Goal: Task Accomplishment & Management: Manage account settings

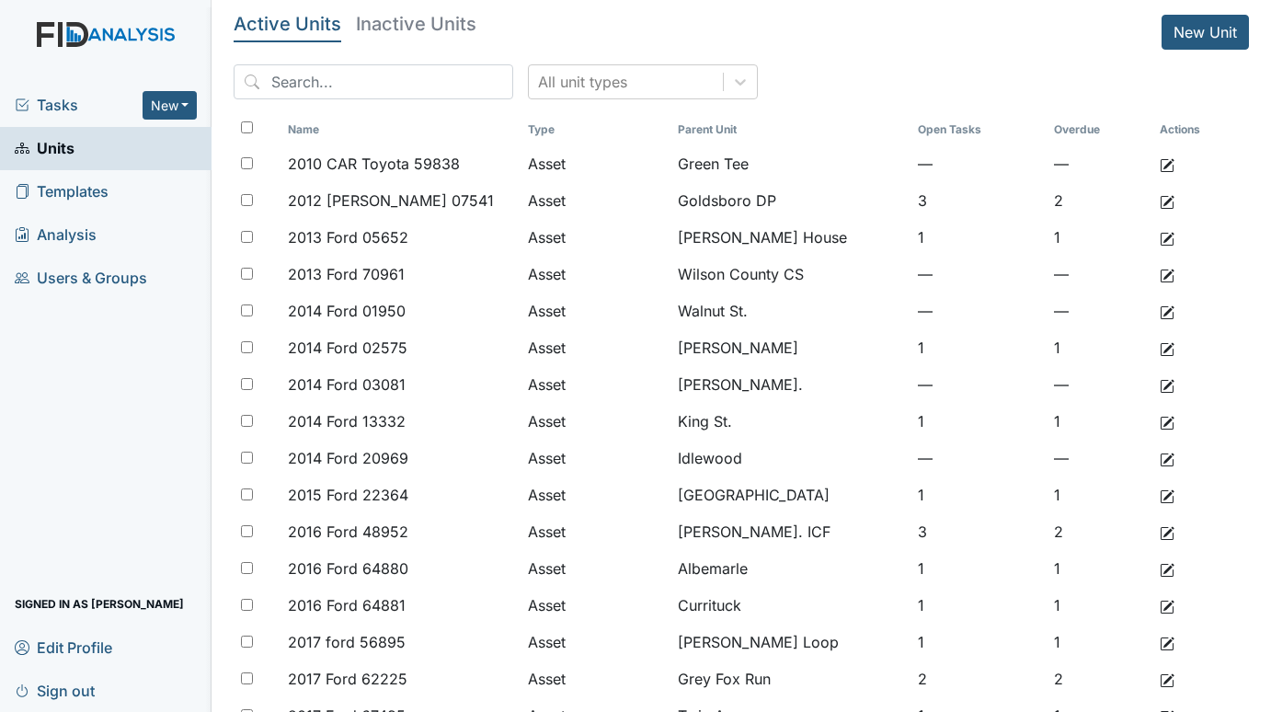
click at [61, 103] on span "Tasks" at bounding box center [79, 105] width 128 height 22
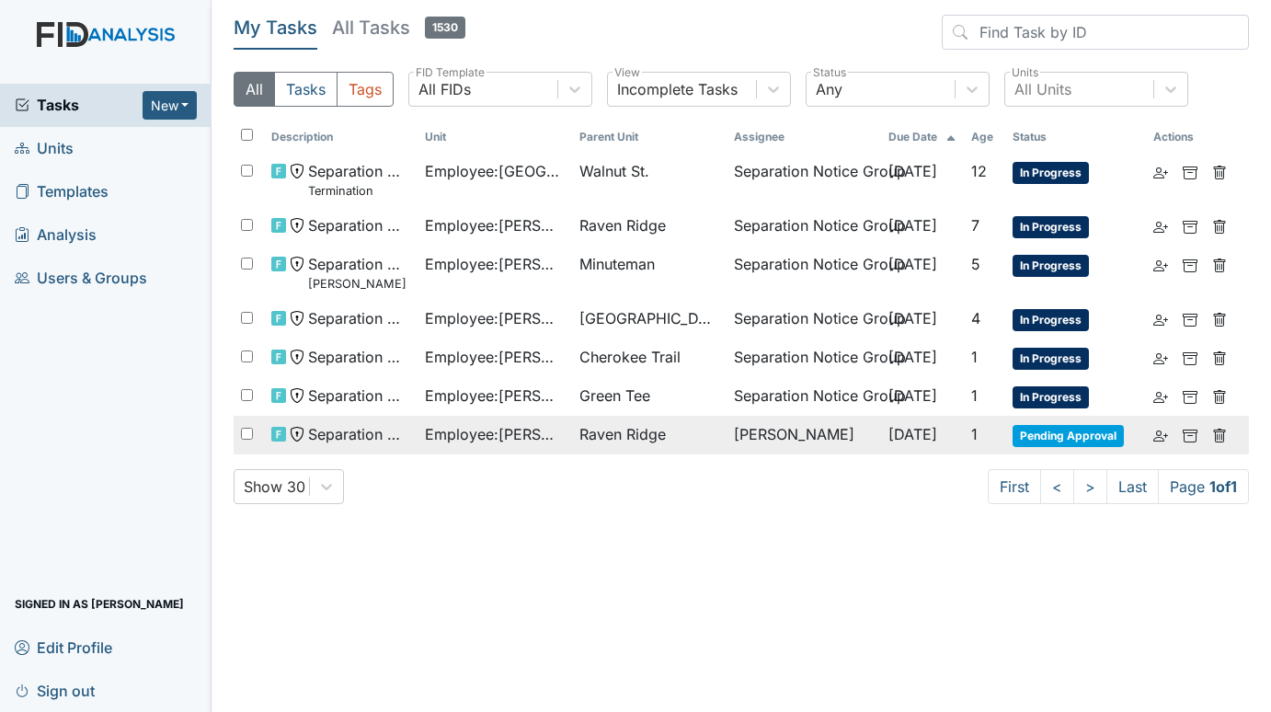
click at [645, 435] on span "Raven Ridge" at bounding box center [622, 434] width 86 height 22
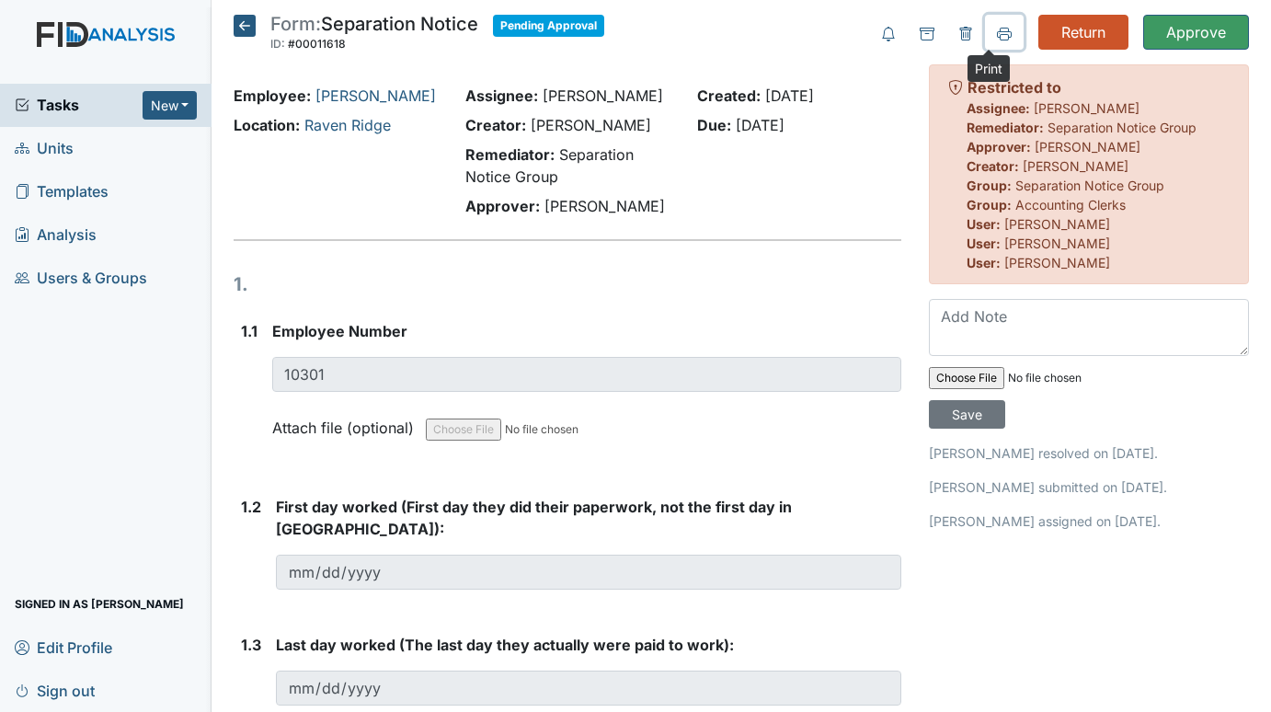
click at [997, 31] on icon at bounding box center [1004, 33] width 15 height 10
click at [59, 142] on span "Units" at bounding box center [44, 148] width 59 height 29
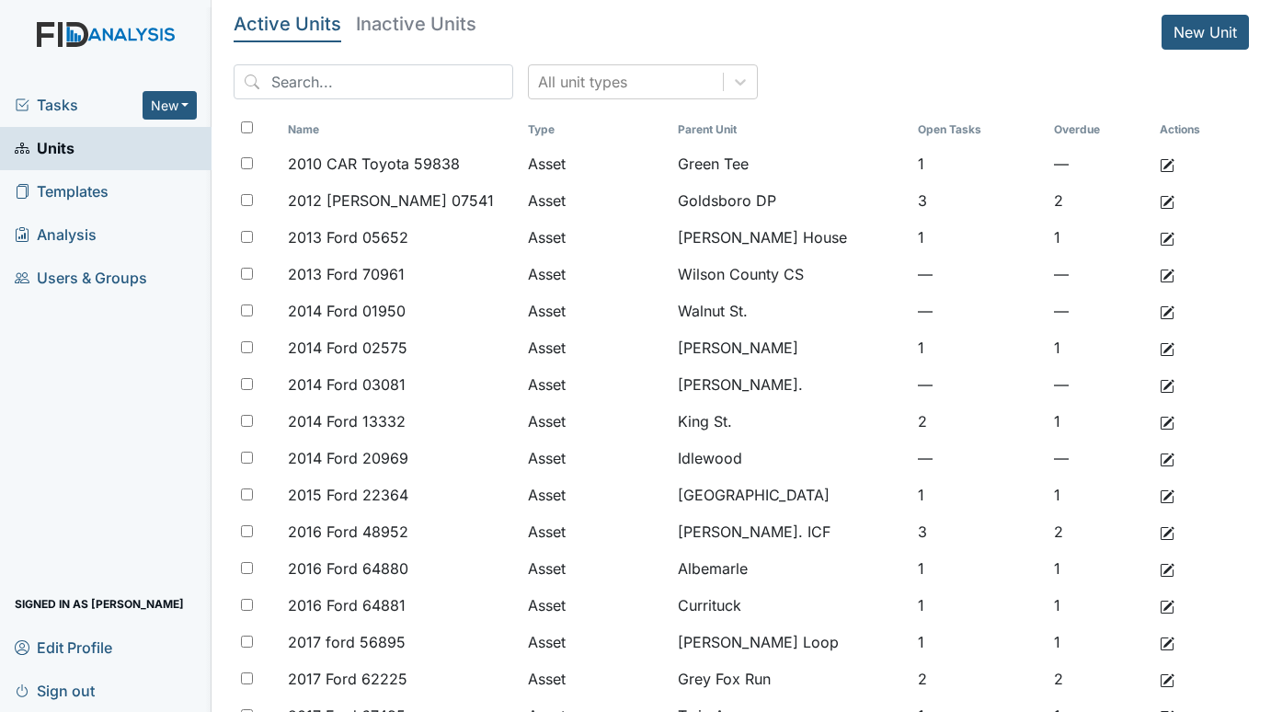
click at [68, 106] on span "Tasks" at bounding box center [79, 105] width 128 height 22
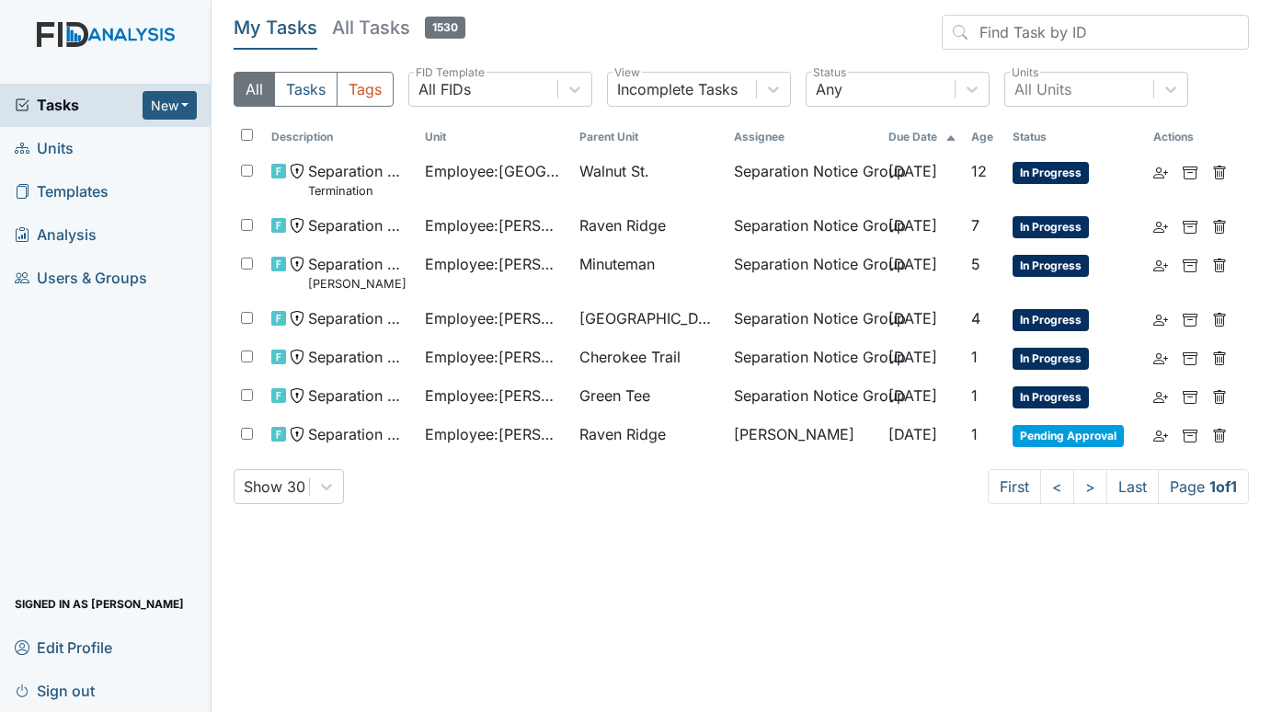
drag, startPoint x: 44, startPoint y: 142, endPoint x: 59, endPoint y: 143, distance: 14.8
click at [45, 143] on span "Units" at bounding box center [44, 148] width 59 height 29
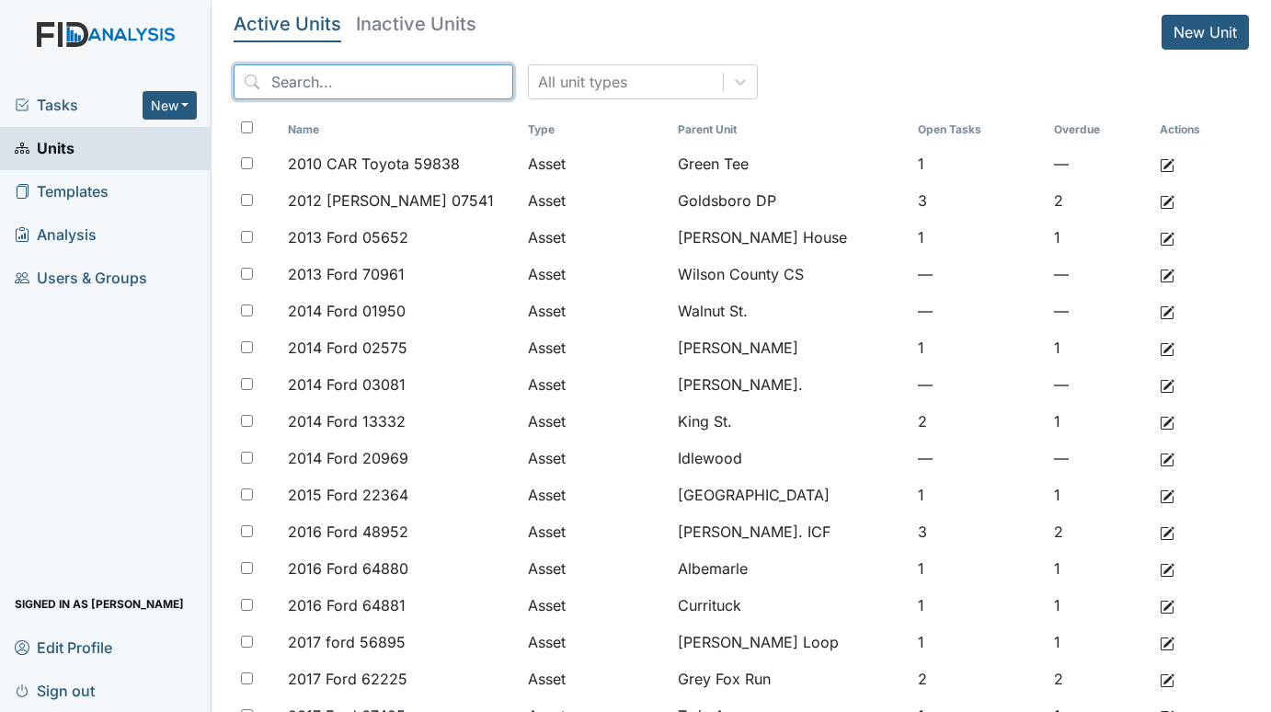
click at [325, 89] on input "search" at bounding box center [374, 81] width 280 height 35
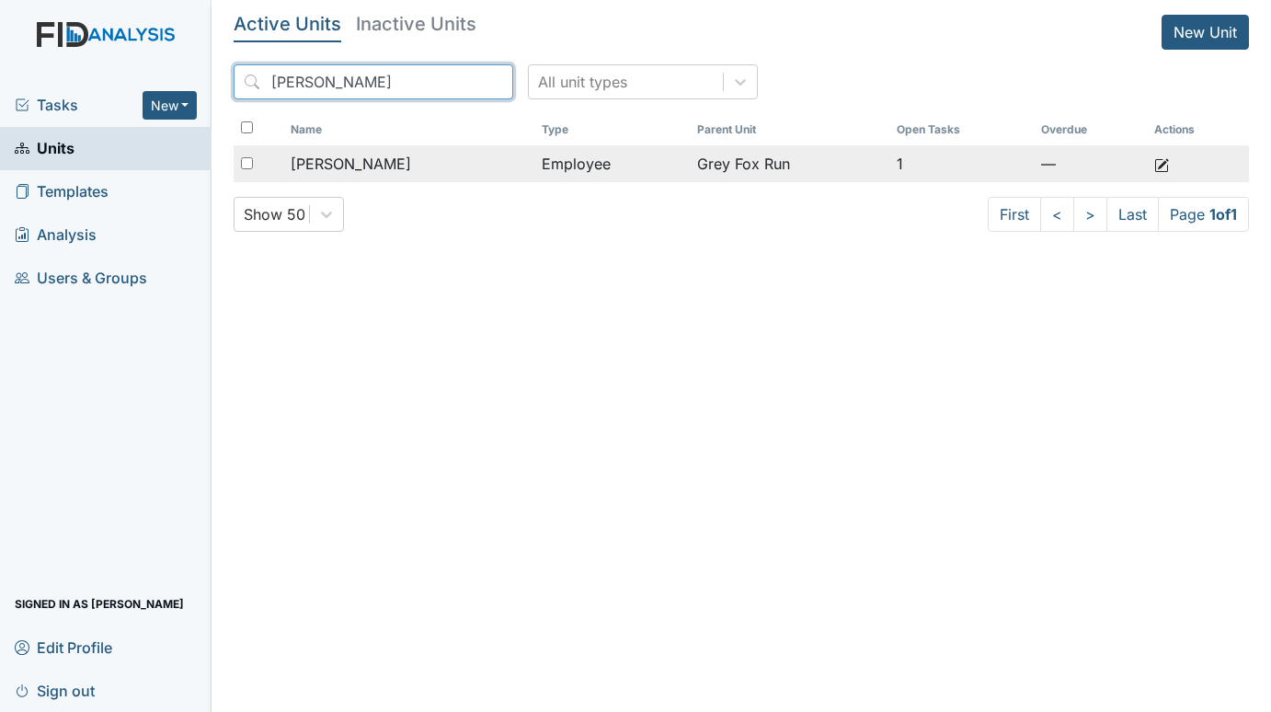
type input "barham"
click at [645, 169] on td "Employee" at bounding box center [611, 163] width 155 height 37
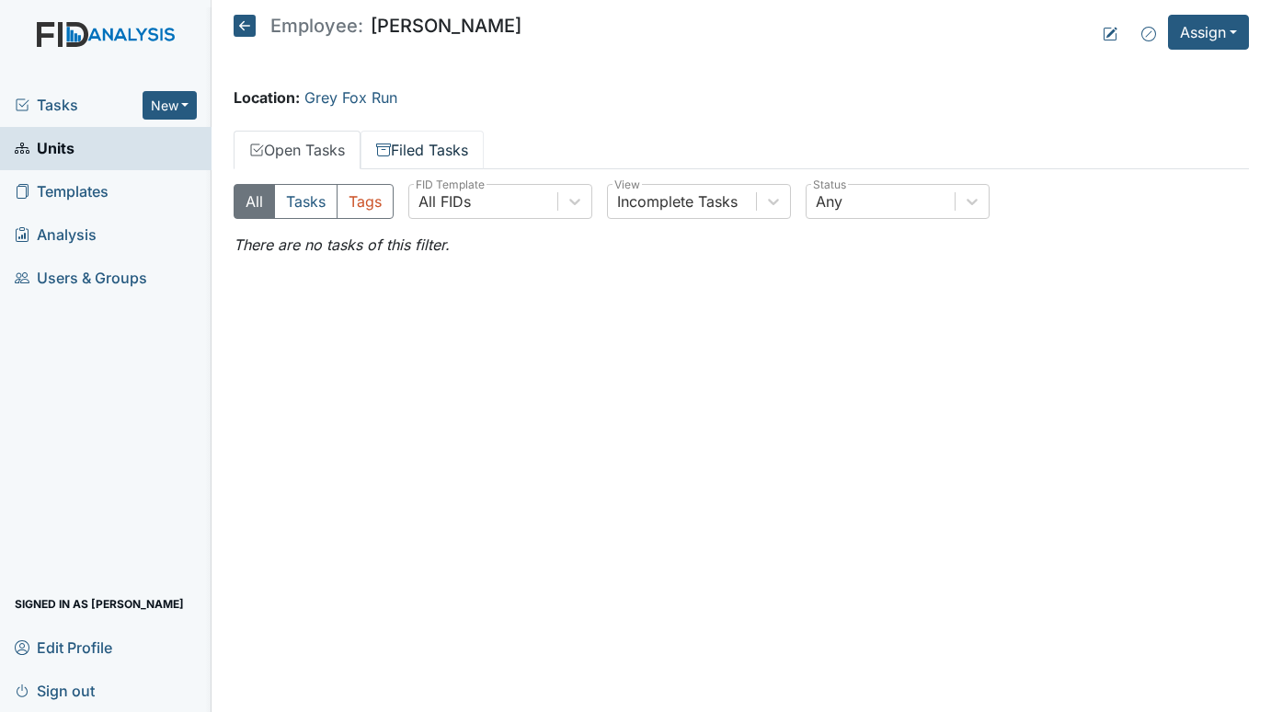
click at [404, 131] on link "Filed Tasks" at bounding box center [421, 150] width 123 height 39
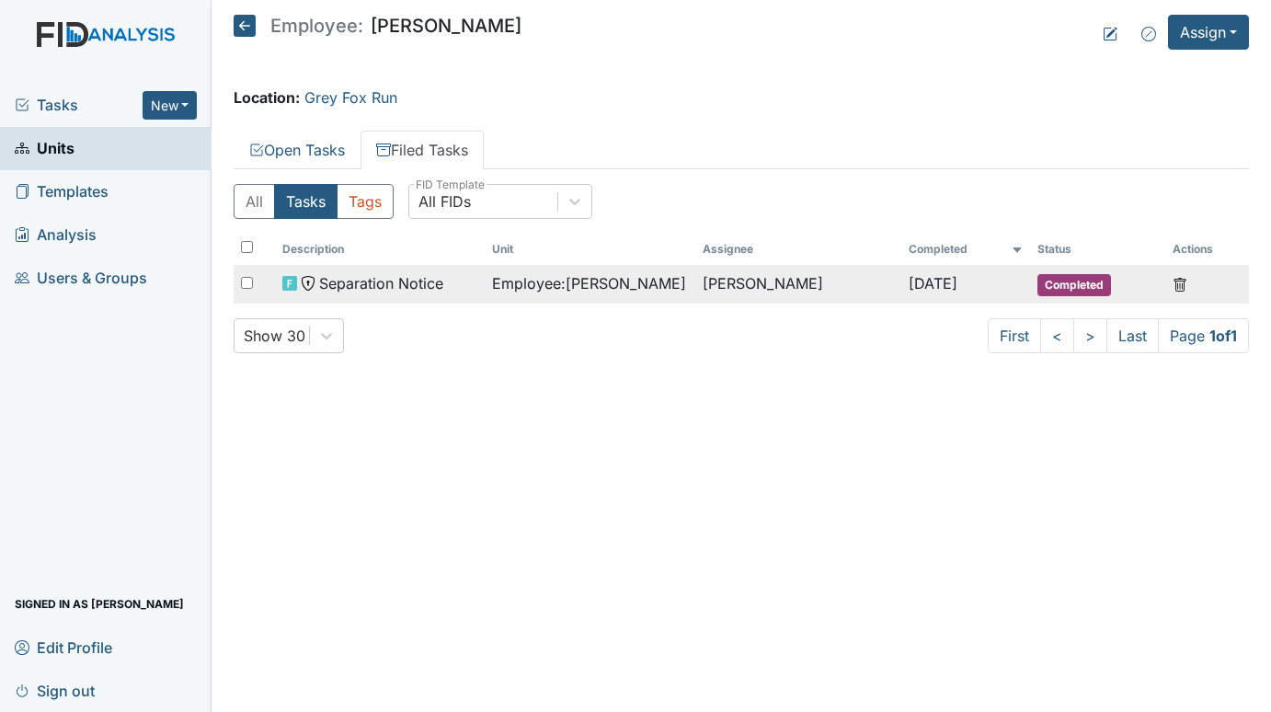
click at [633, 288] on span "Employee : Barham, Tammy" at bounding box center [589, 283] width 194 height 22
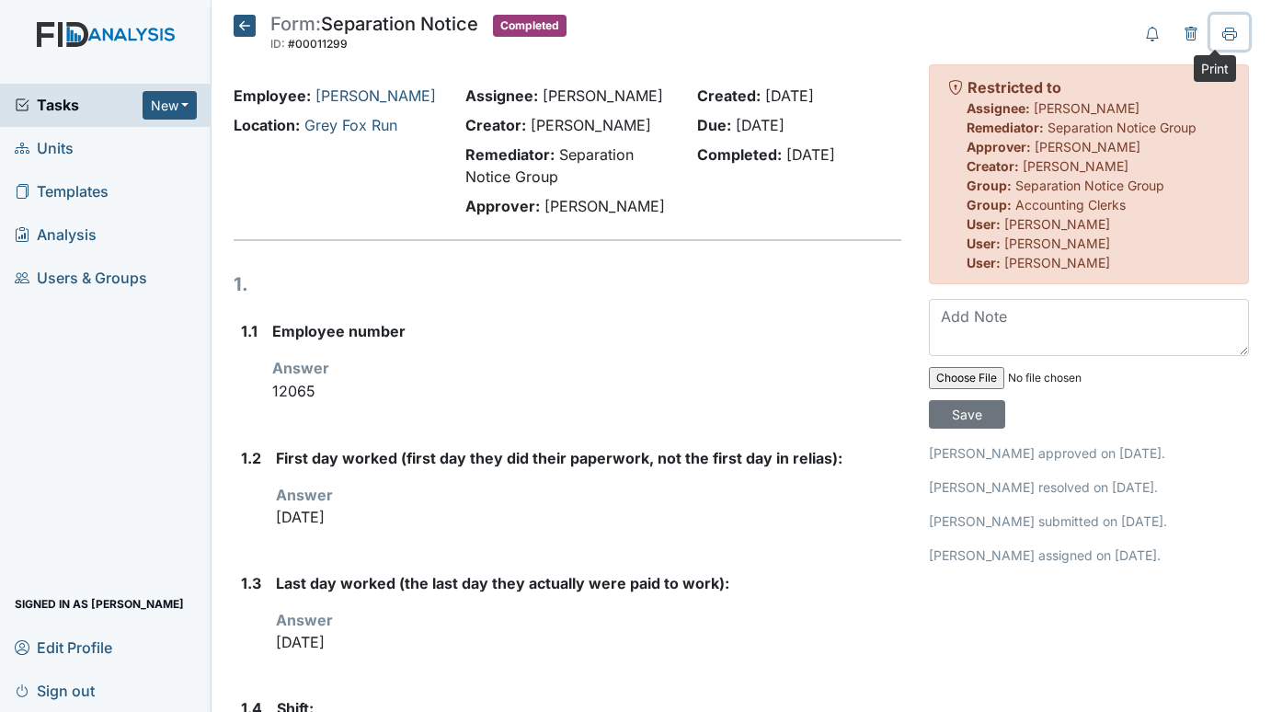
click at [1222, 39] on icon at bounding box center [1229, 34] width 15 height 15
click at [244, 27] on icon at bounding box center [245, 26] width 22 height 22
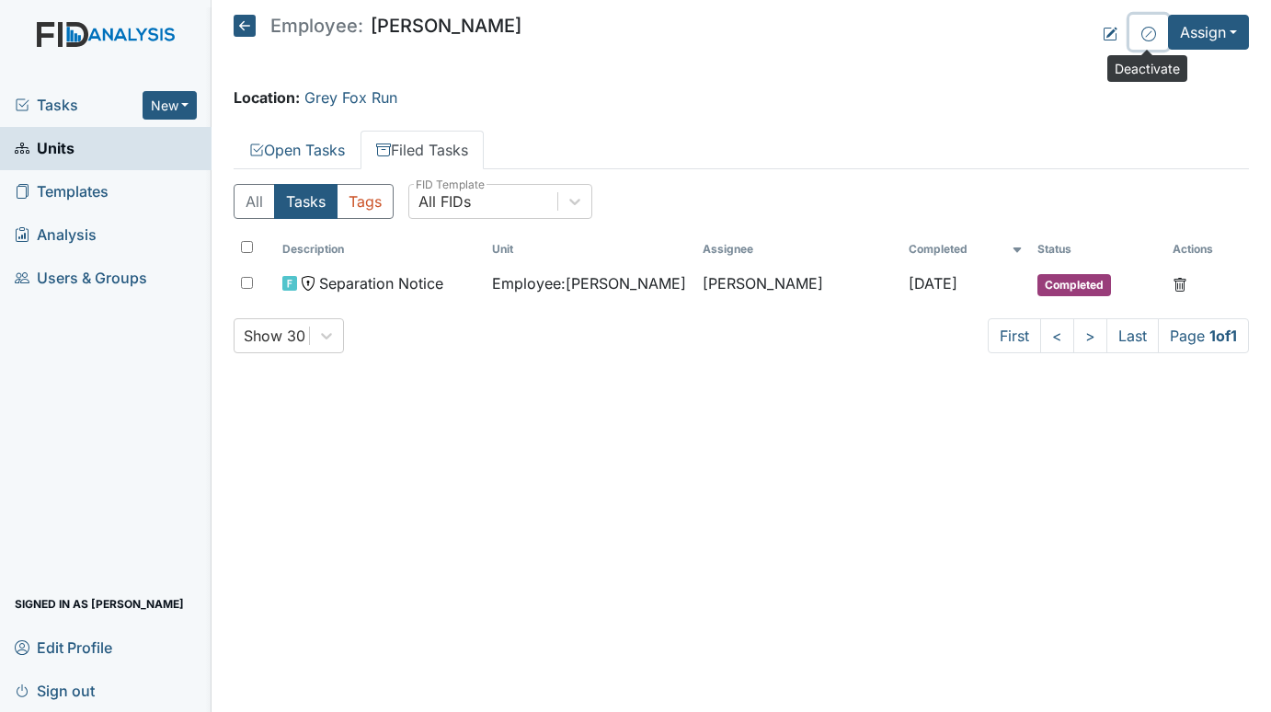
click at [1149, 36] on icon at bounding box center [1148, 34] width 15 height 15
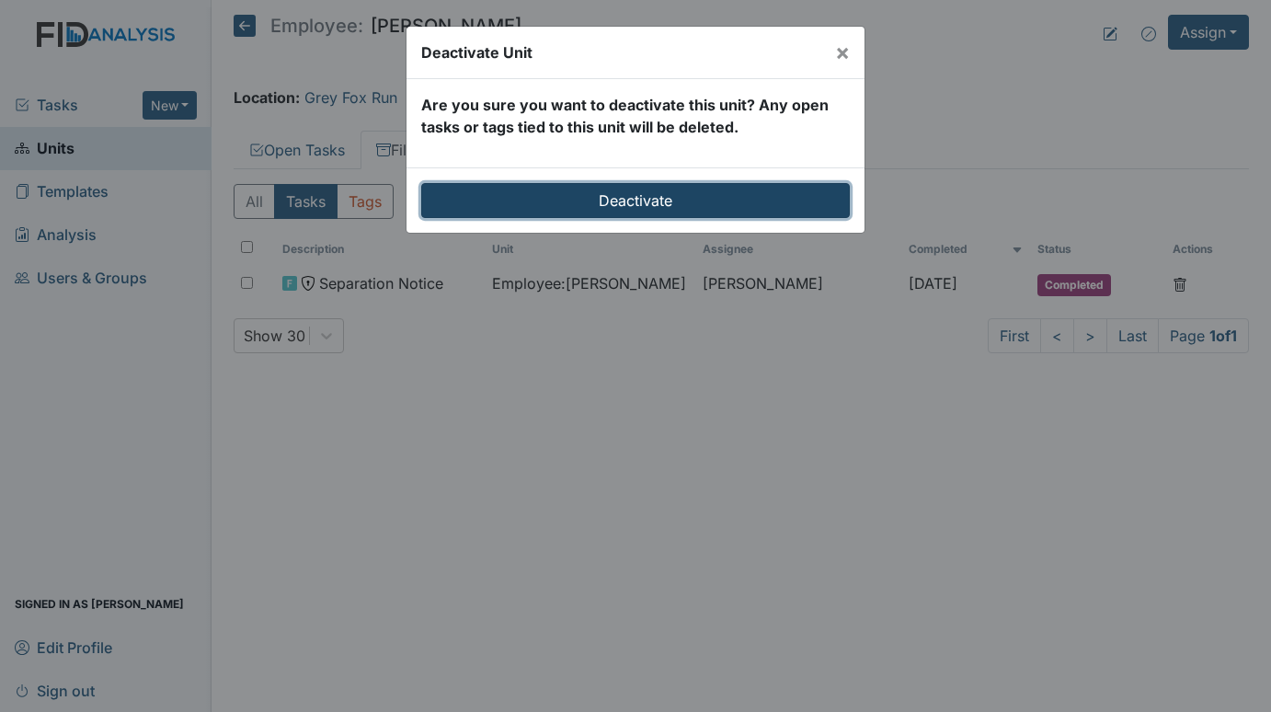
click at [656, 193] on input "Deactivate" at bounding box center [635, 200] width 428 height 35
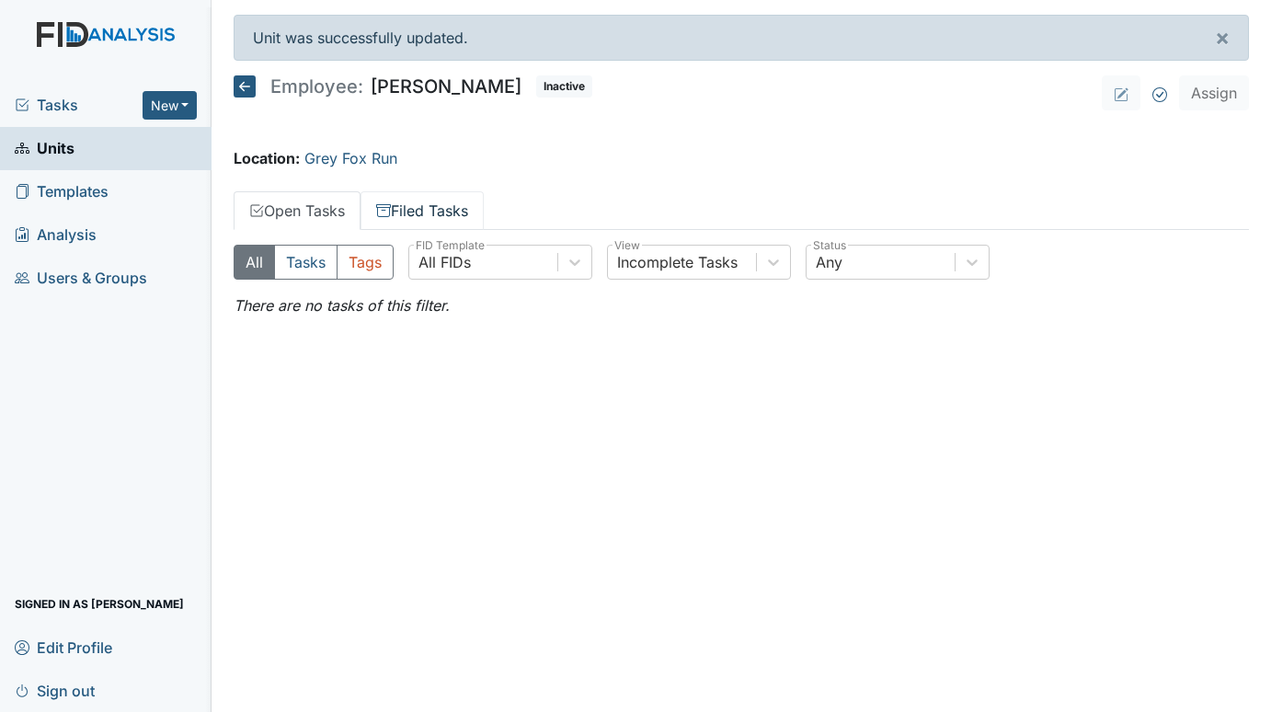
click at [432, 208] on link "Filed Tasks" at bounding box center [421, 210] width 123 height 39
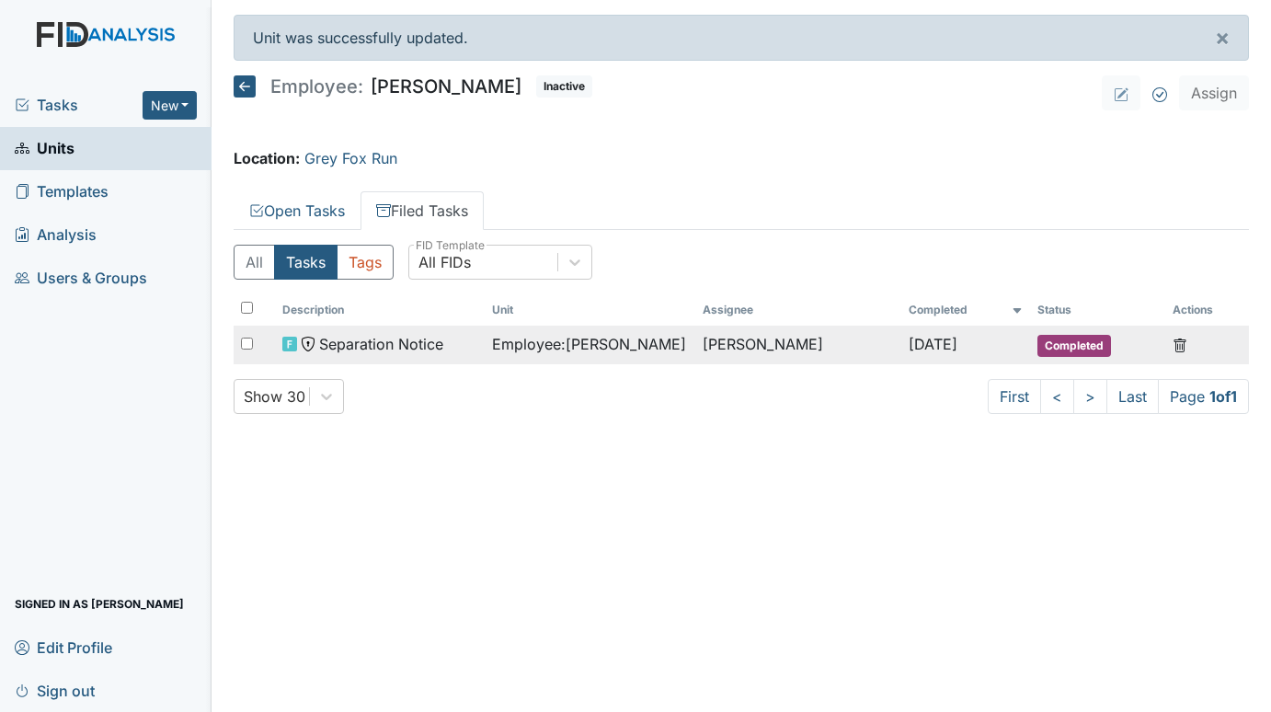
click at [628, 352] on span "Employee : Barham, Tammy" at bounding box center [589, 344] width 194 height 22
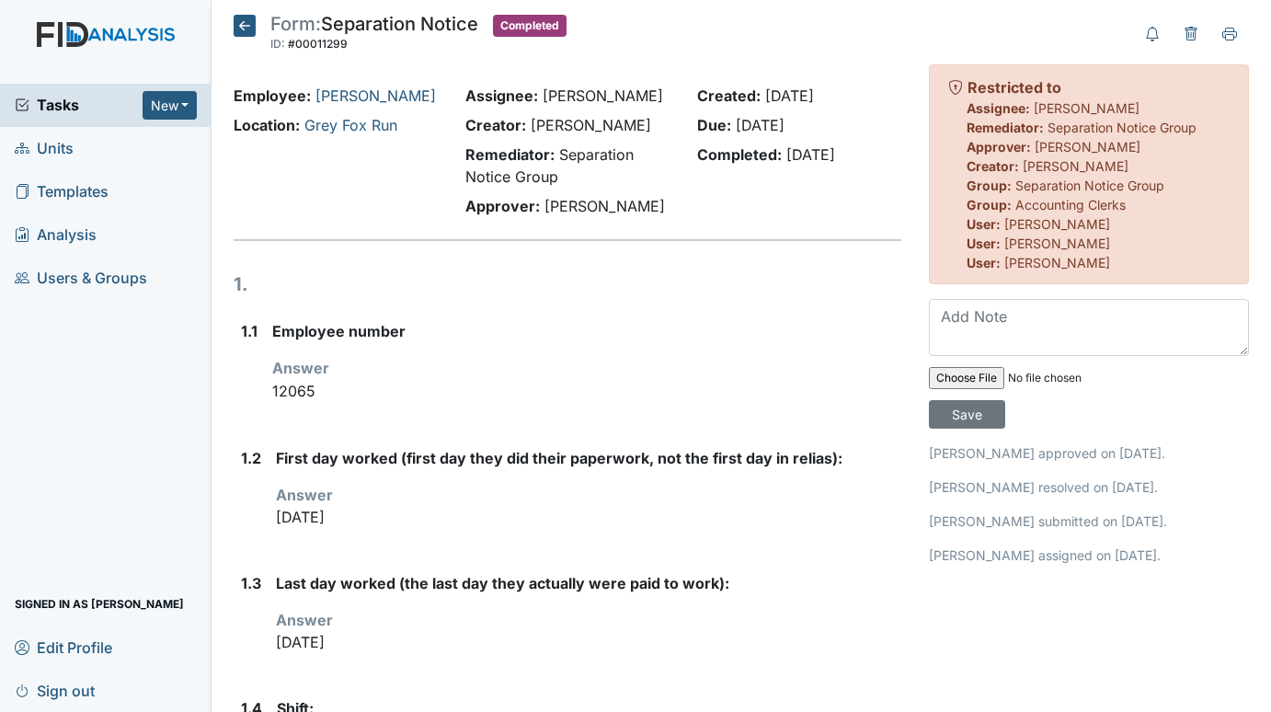
drag, startPoint x: 59, startPoint y: 122, endPoint x: 57, endPoint y: 162, distance: 39.6
click at [59, 122] on div "Tasks New Form Inspection Document Bundle" at bounding box center [105, 105] width 211 height 43
click at [51, 102] on span "Tasks" at bounding box center [79, 105] width 128 height 22
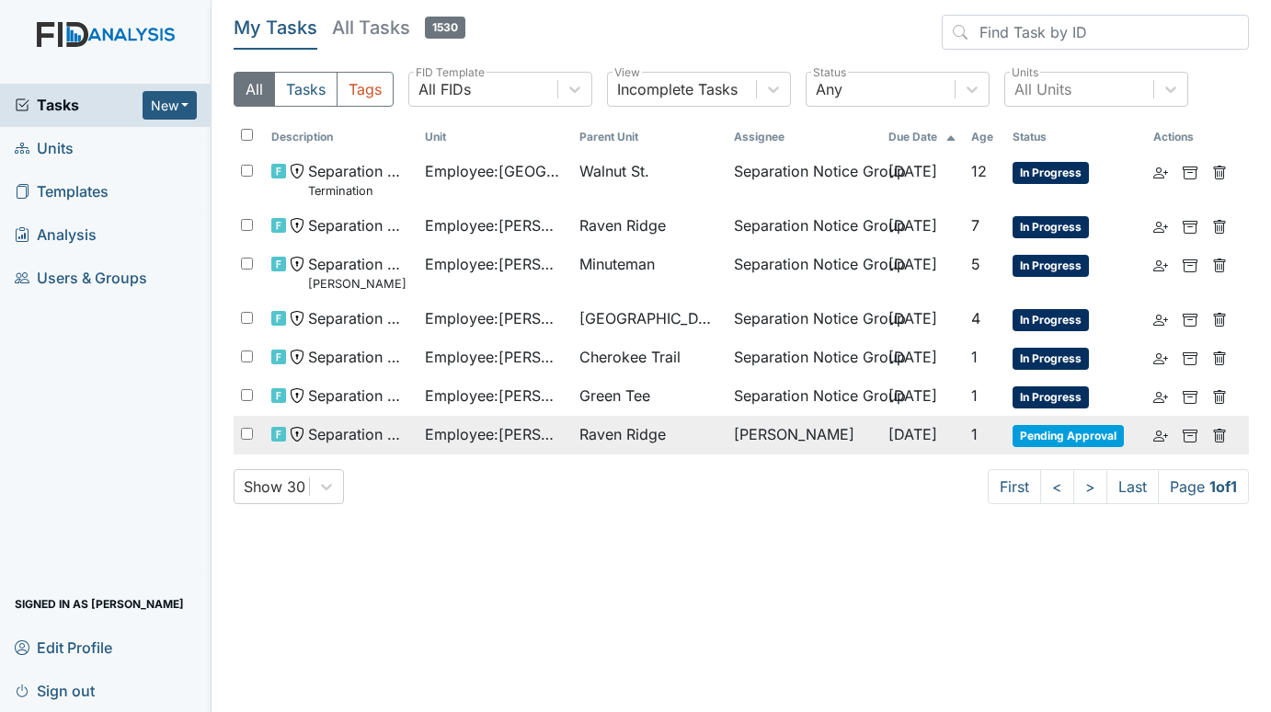
click at [555, 430] on span "Employee : Mitchell, Kiera" at bounding box center [495, 434] width 140 height 22
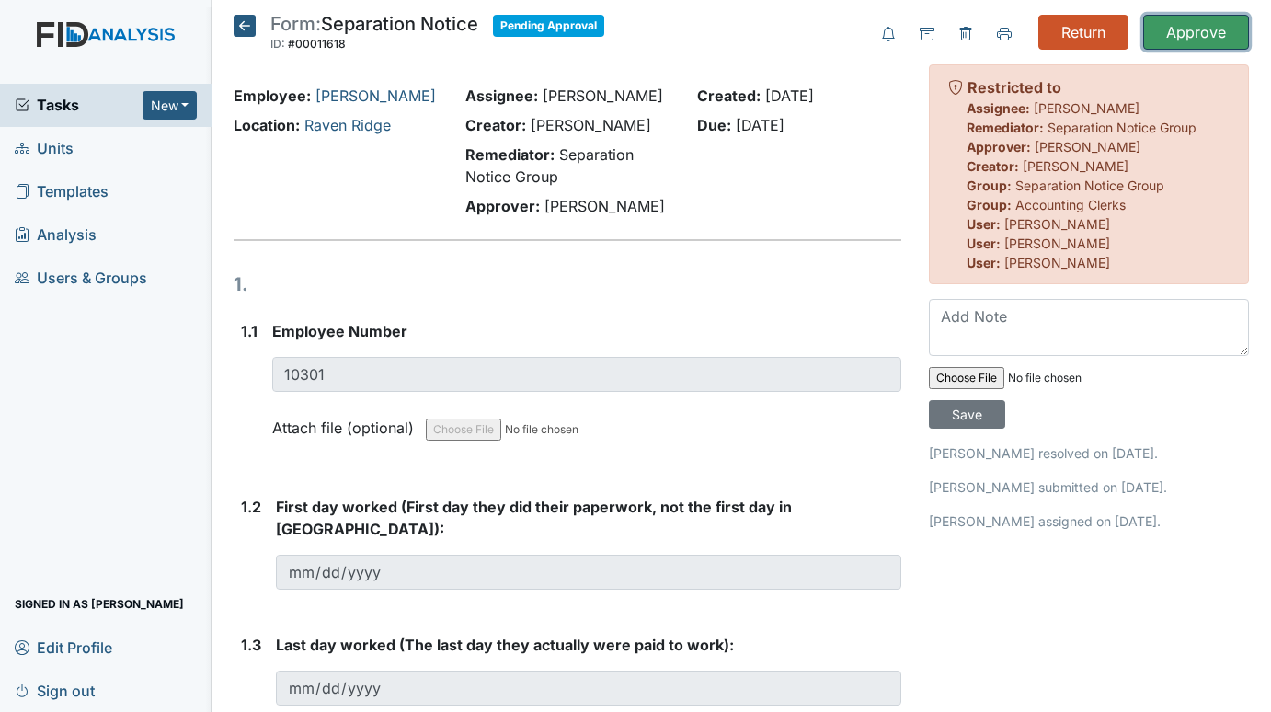
click at [1159, 31] on input "Approve" at bounding box center [1196, 32] width 106 height 35
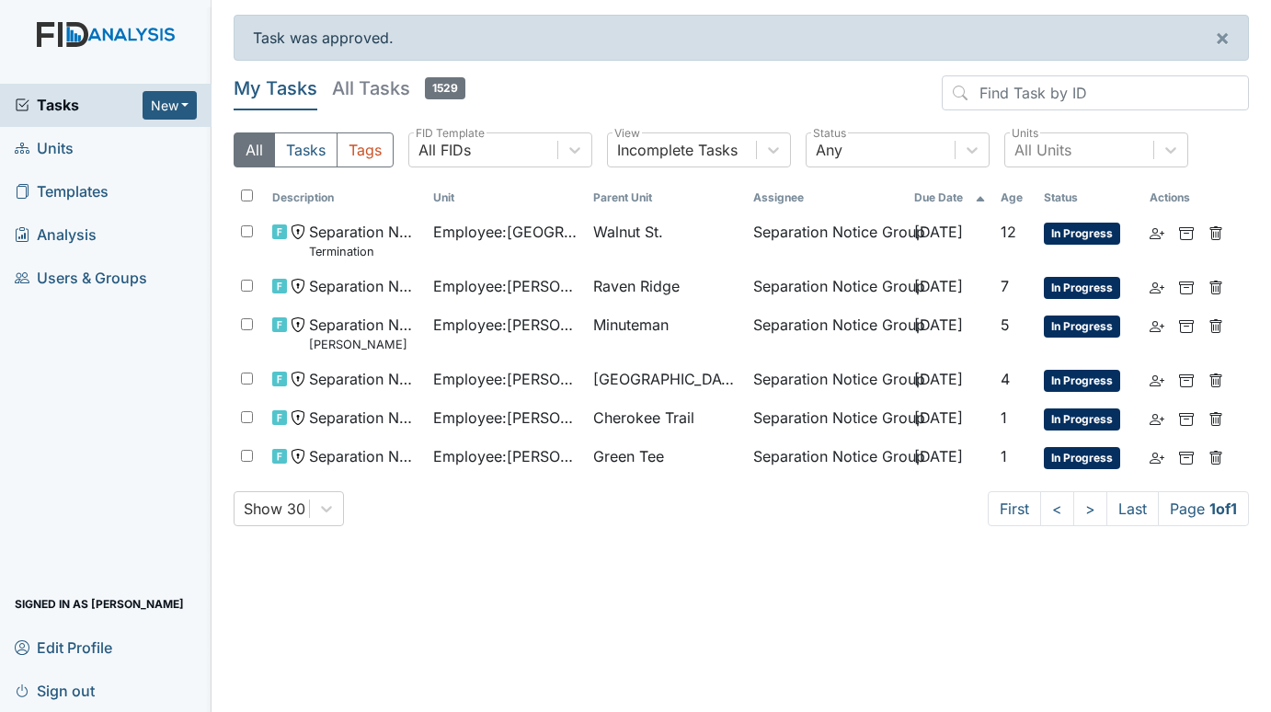
click at [50, 145] on span "Units" at bounding box center [44, 148] width 59 height 29
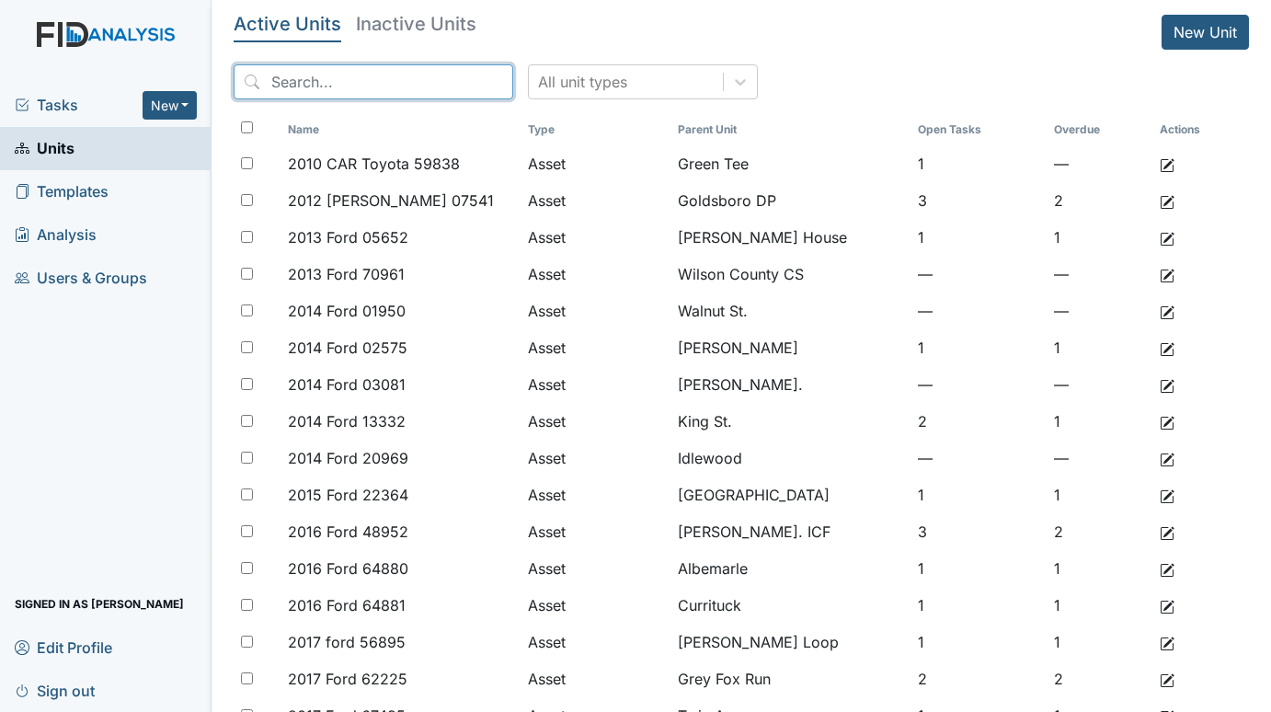
click at [321, 86] on input "search" at bounding box center [374, 81] width 280 height 35
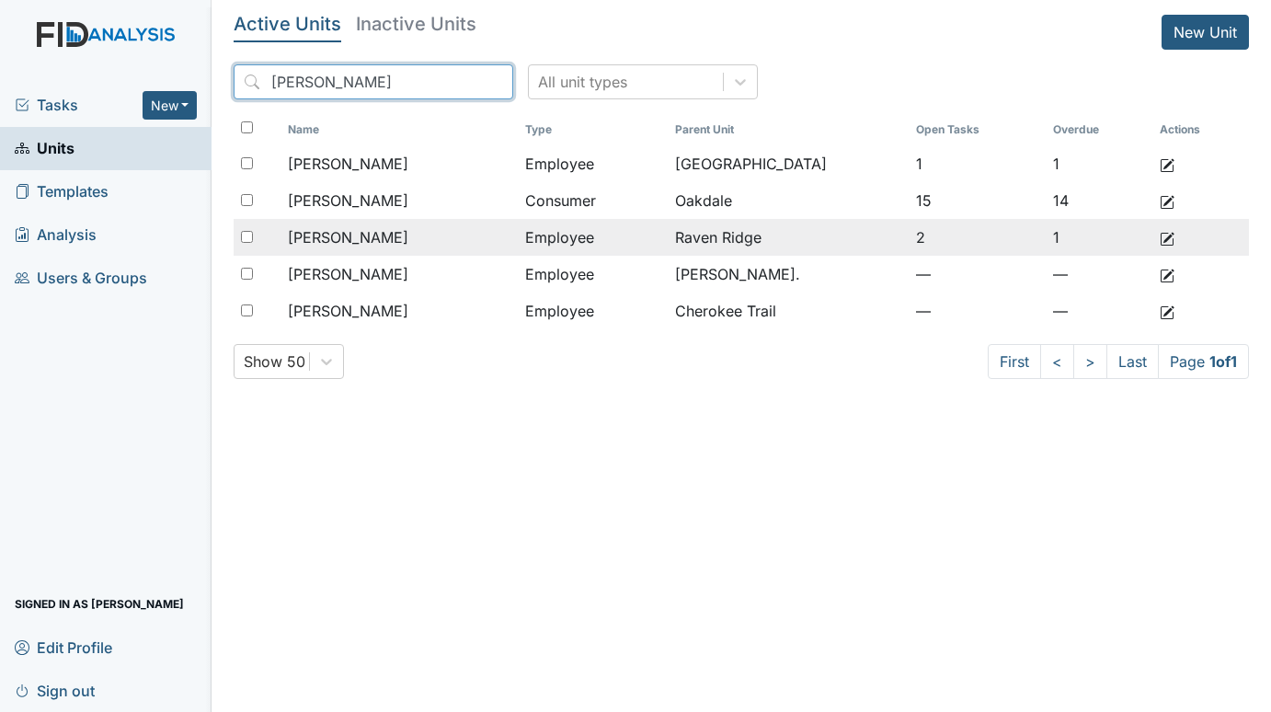
type input "mitchell"
click at [385, 232] on span "[PERSON_NAME]" at bounding box center [348, 237] width 120 height 22
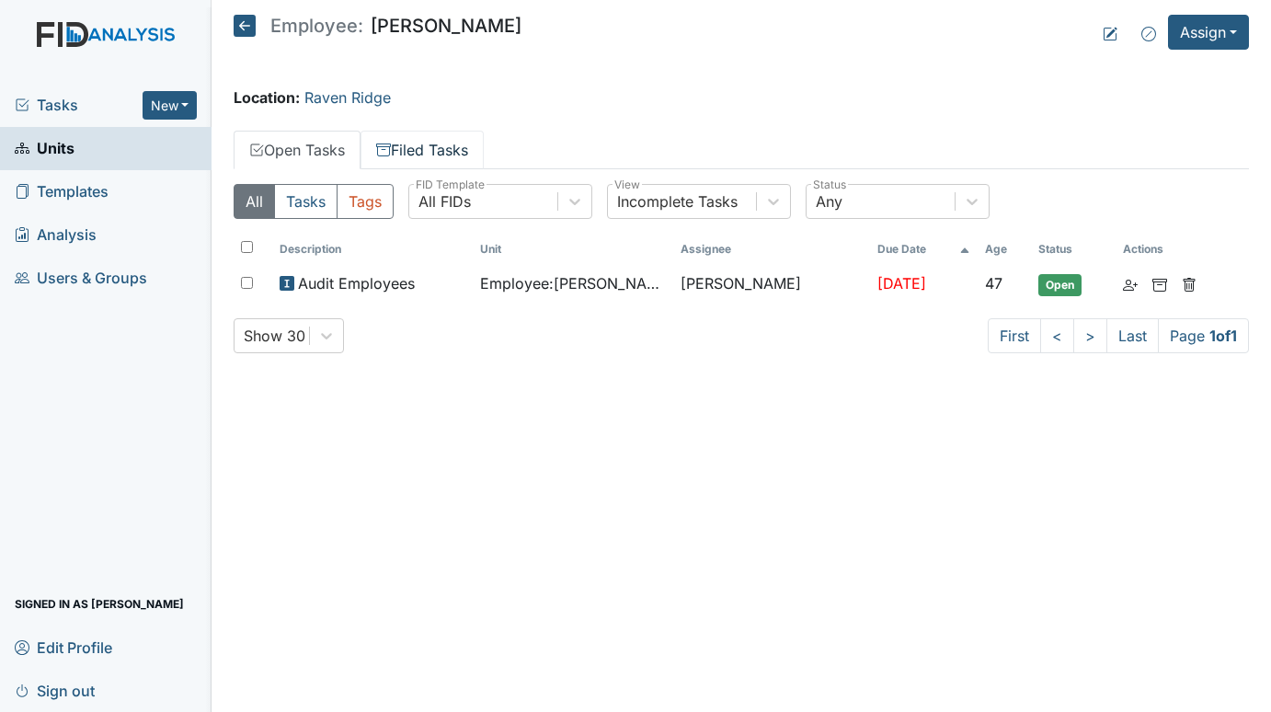
click at [424, 143] on link "Filed Tasks" at bounding box center [421, 150] width 123 height 39
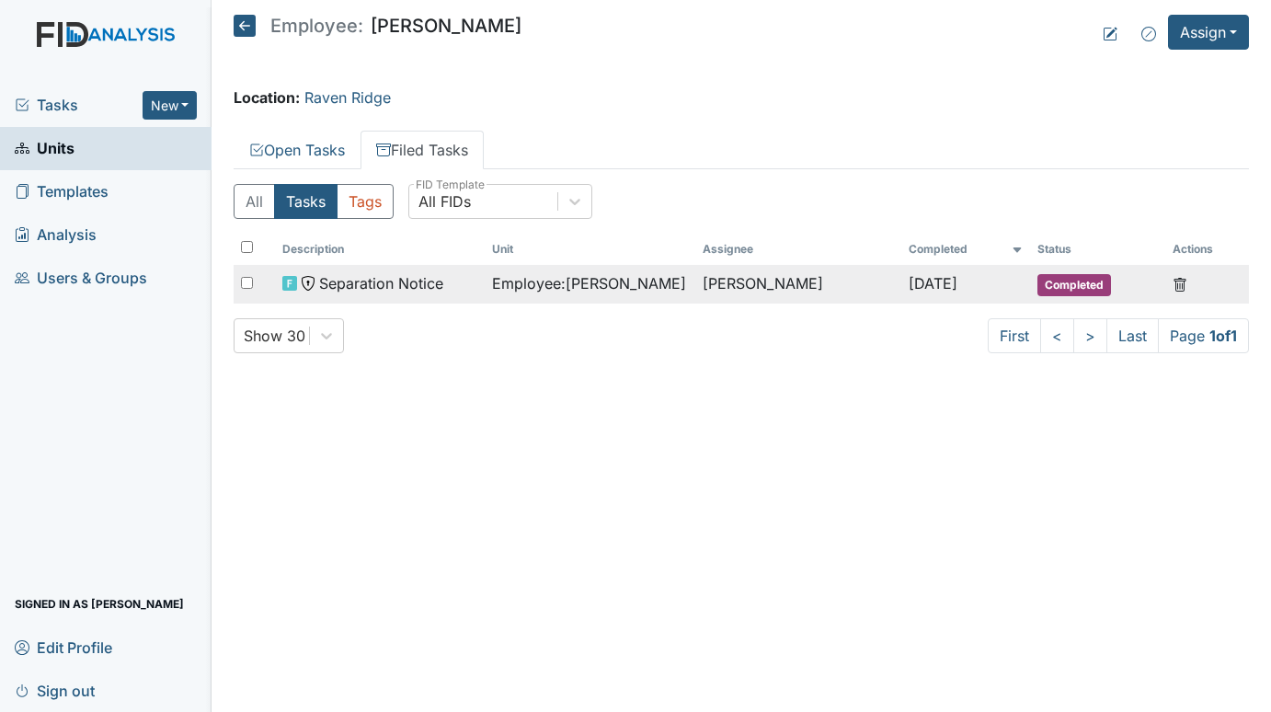
drag, startPoint x: 438, startPoint y: 270, endPoint x: 337, endPoint y: 275, distance: 101.2
click at [337, 275] on span "Separation Notice" at bounding box center [381, 283] width 124 height 22
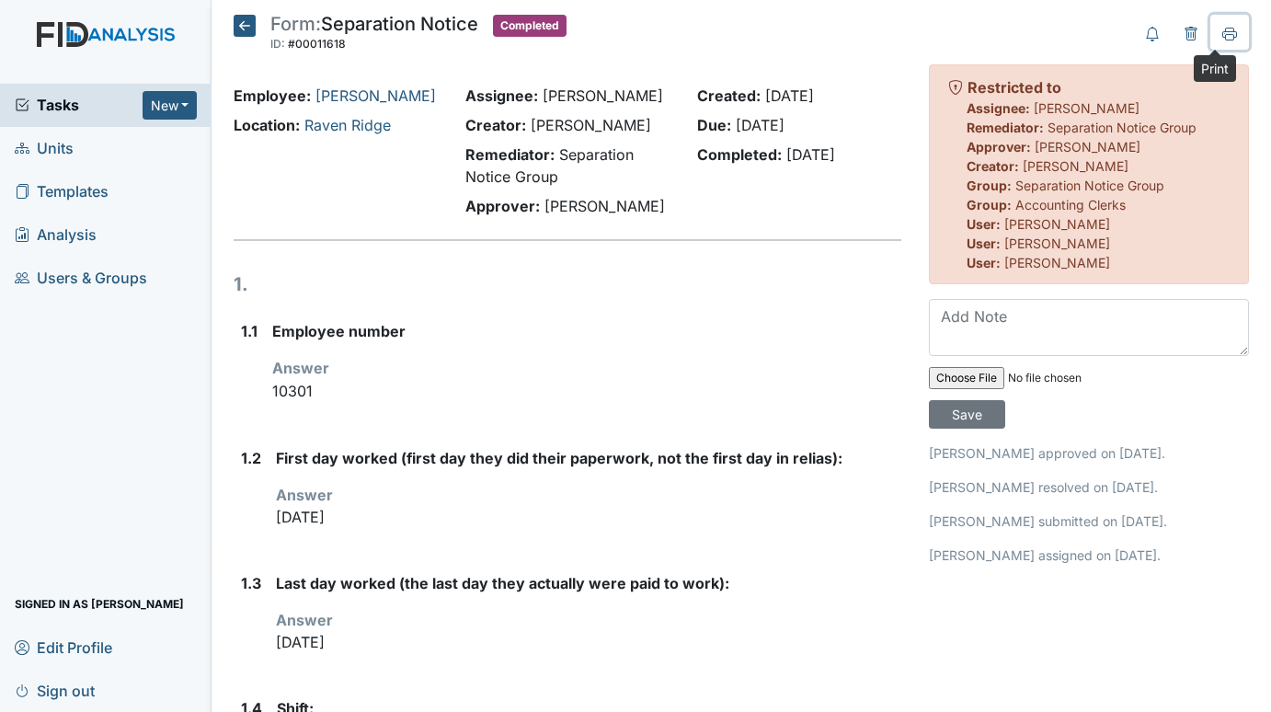
click at [1222, 29] on icon at bounding box center [1229, 34] width 15 height 15
click at [246, 30] on icon at bounding box center [245, 26] width 22 height 22
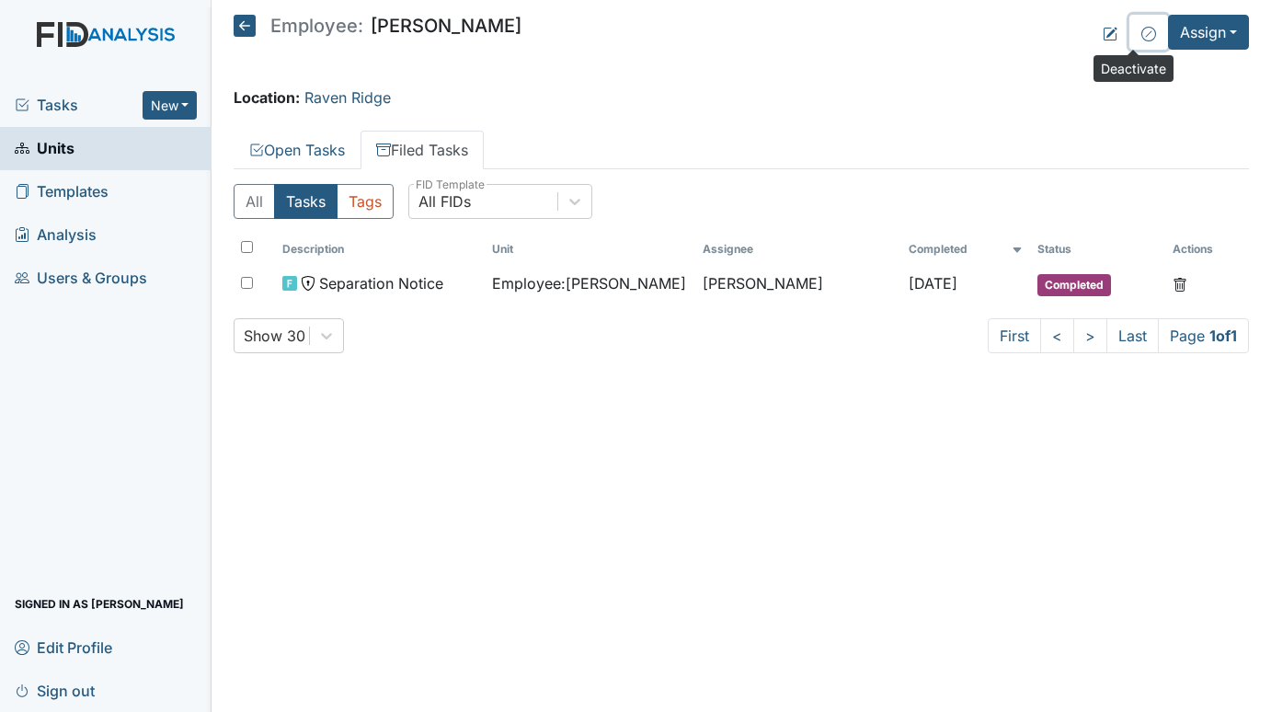
click at [1132, 34] on button at bounding box center [1148, 32] width 39 height 35
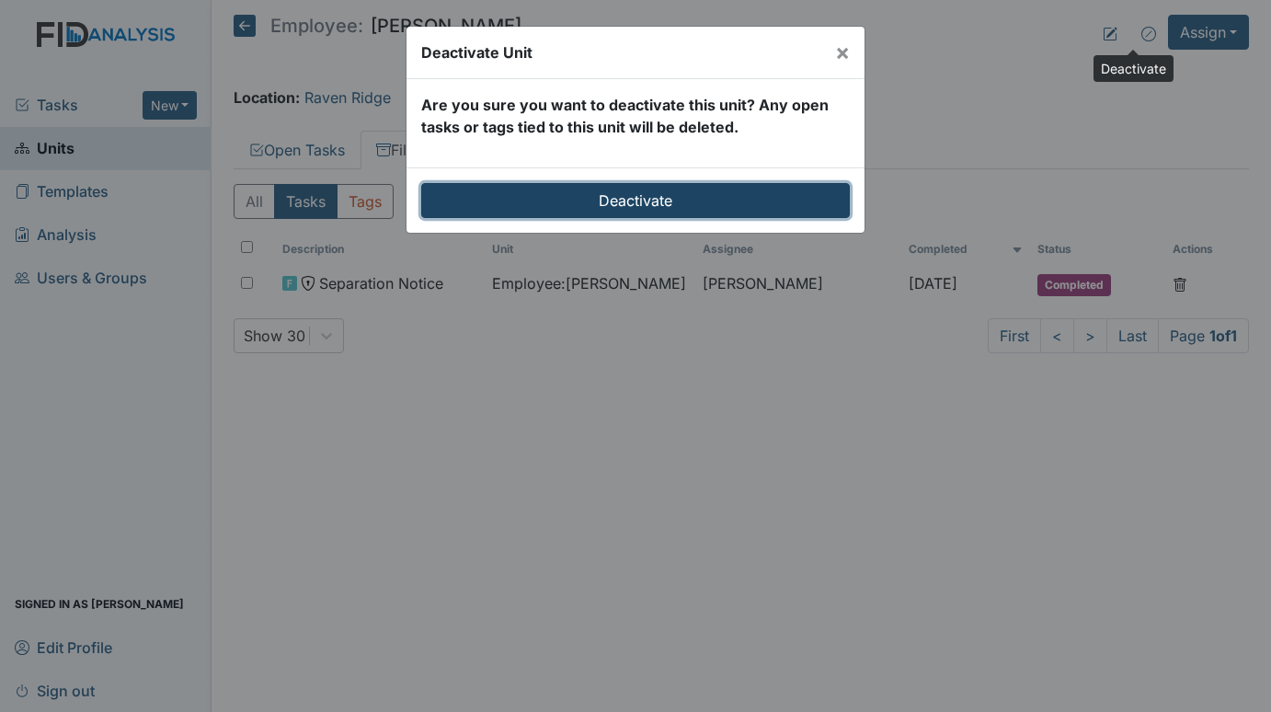
click at [652, 188] on input "Deactivate" at bounding box center [635, 200] width 428 height 35
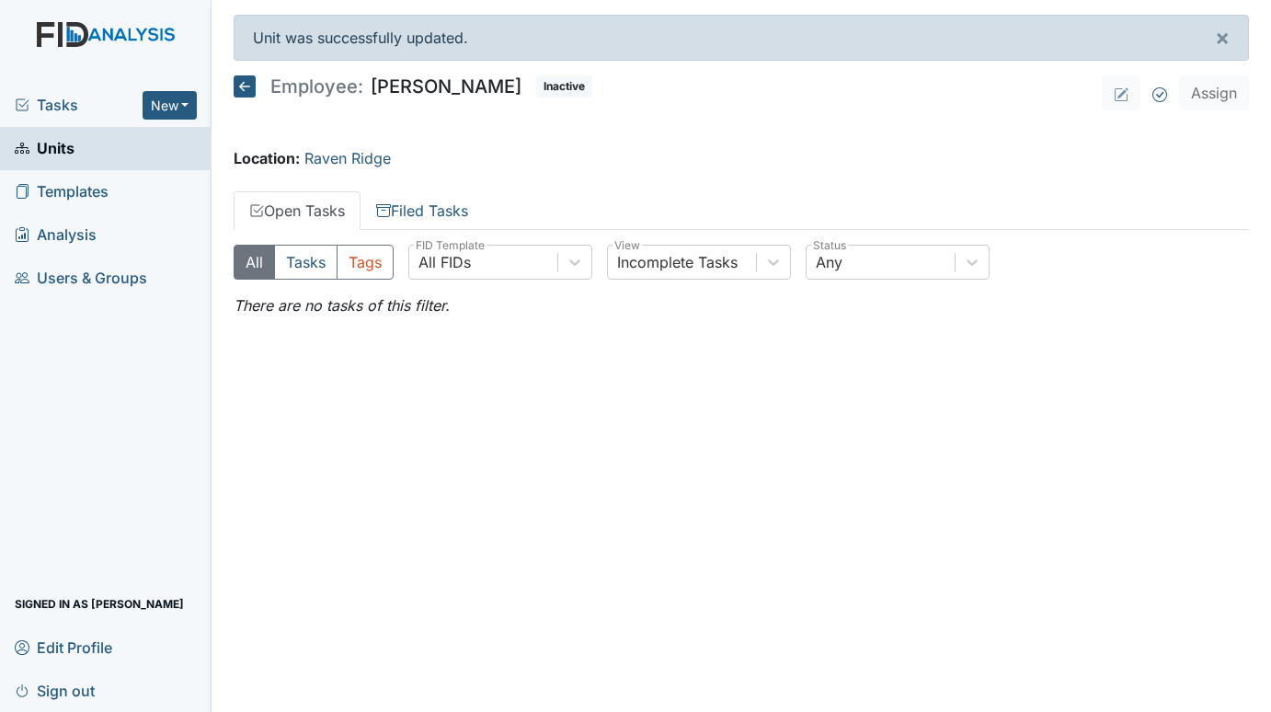
click at [69, 103] on span "Tasks" at bounding box center [79, 105] width 128 height 22
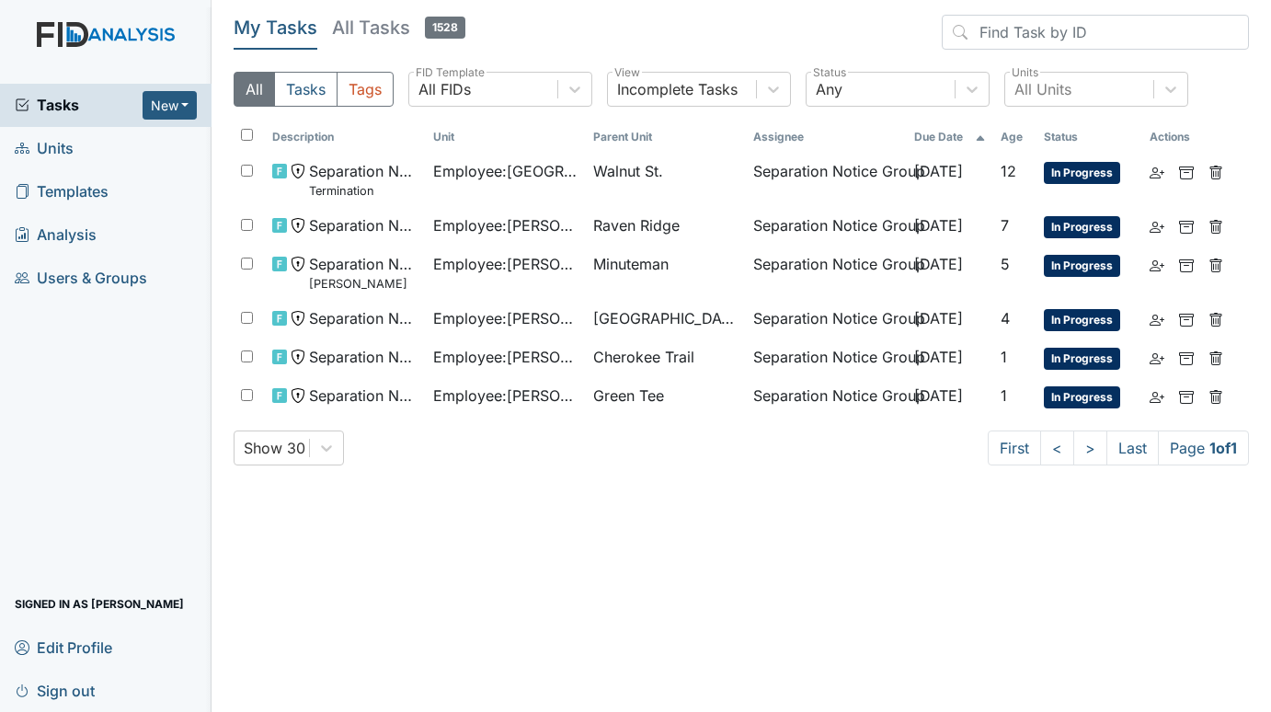
click at [29, 150] on span "Units" at bounding box center [44, 148] width 59 height 29
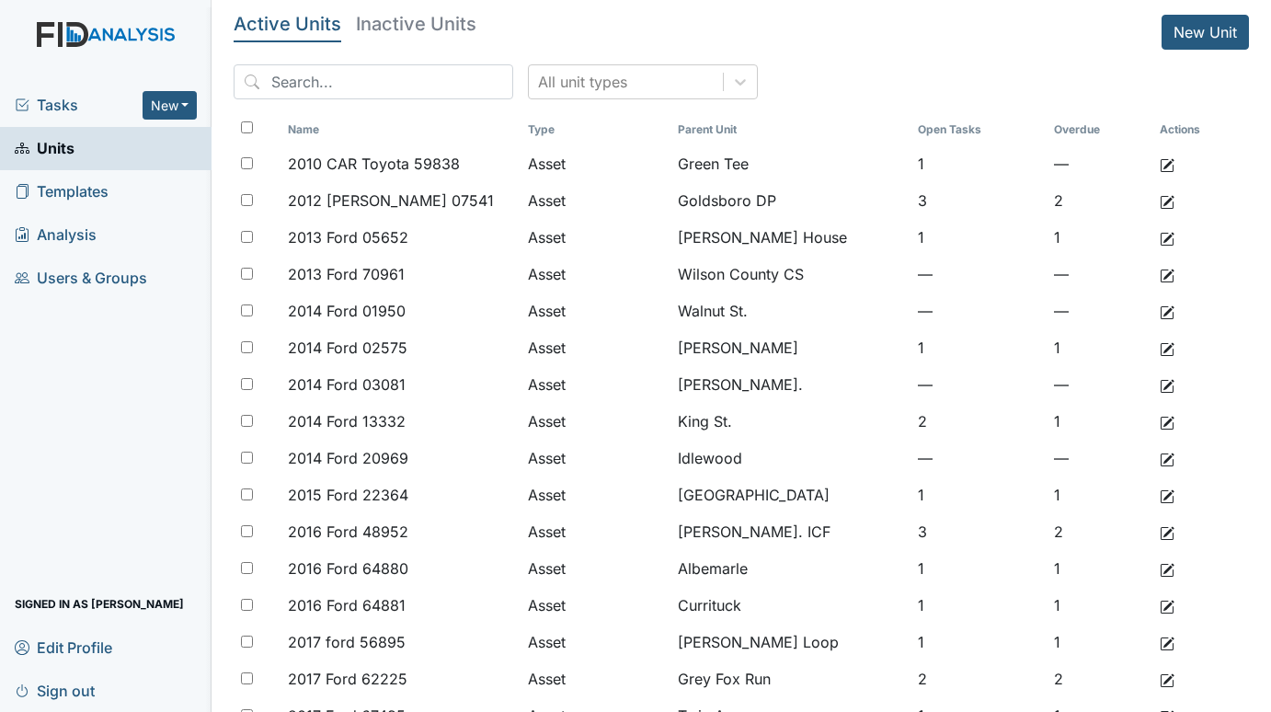
click at [68, 100] on span "Tasks" at bounding box center [79, 105] width 128 height 22
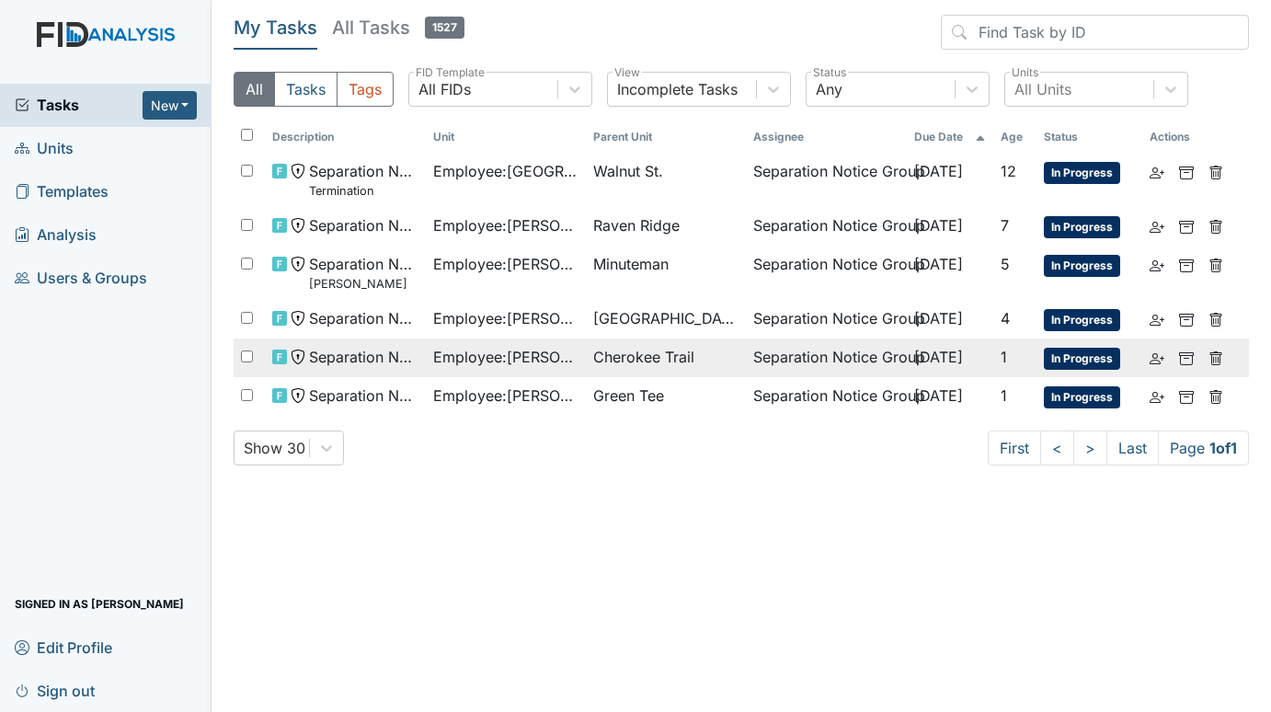
click at [565, 348] on span "Employee : [PERSON_NAME]" at bounding box center [505, 357] width 145 height 22
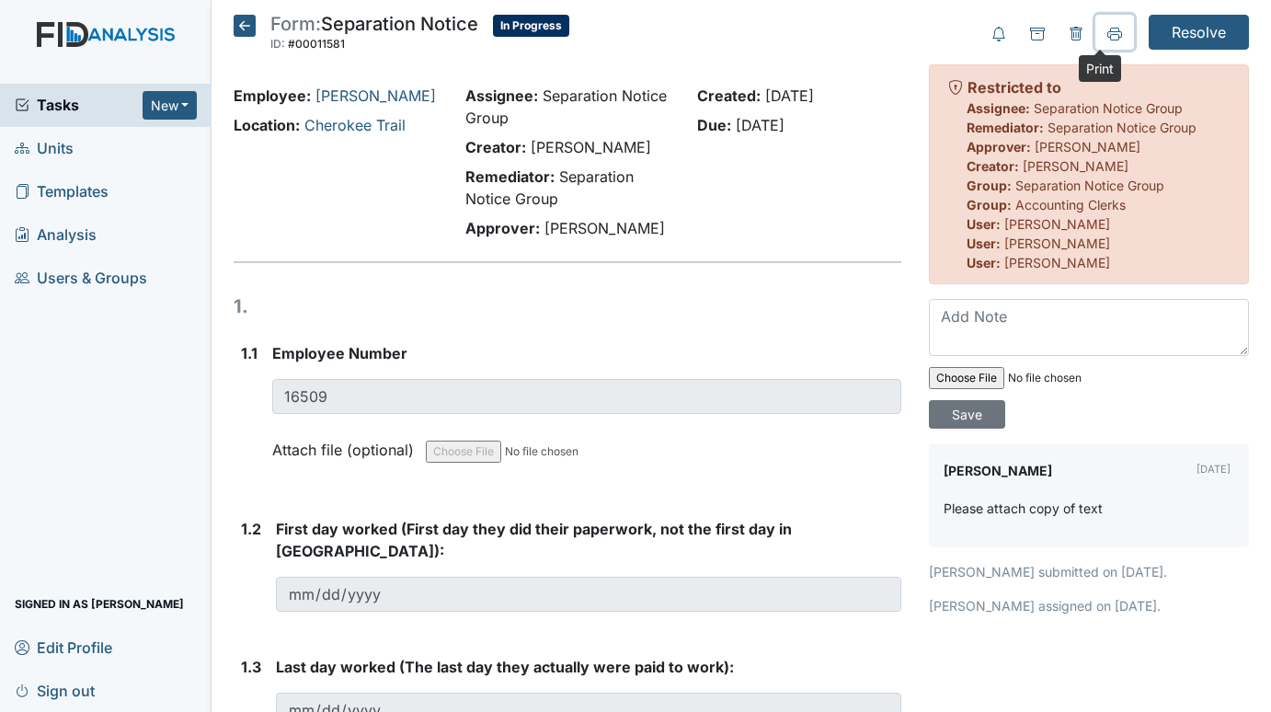
click at [1109, 33] on icon at bounding box center [1109, 33] width 1 height 1
click at [236, 17] on icon at bounding box center [245, 26] width 22 height 22
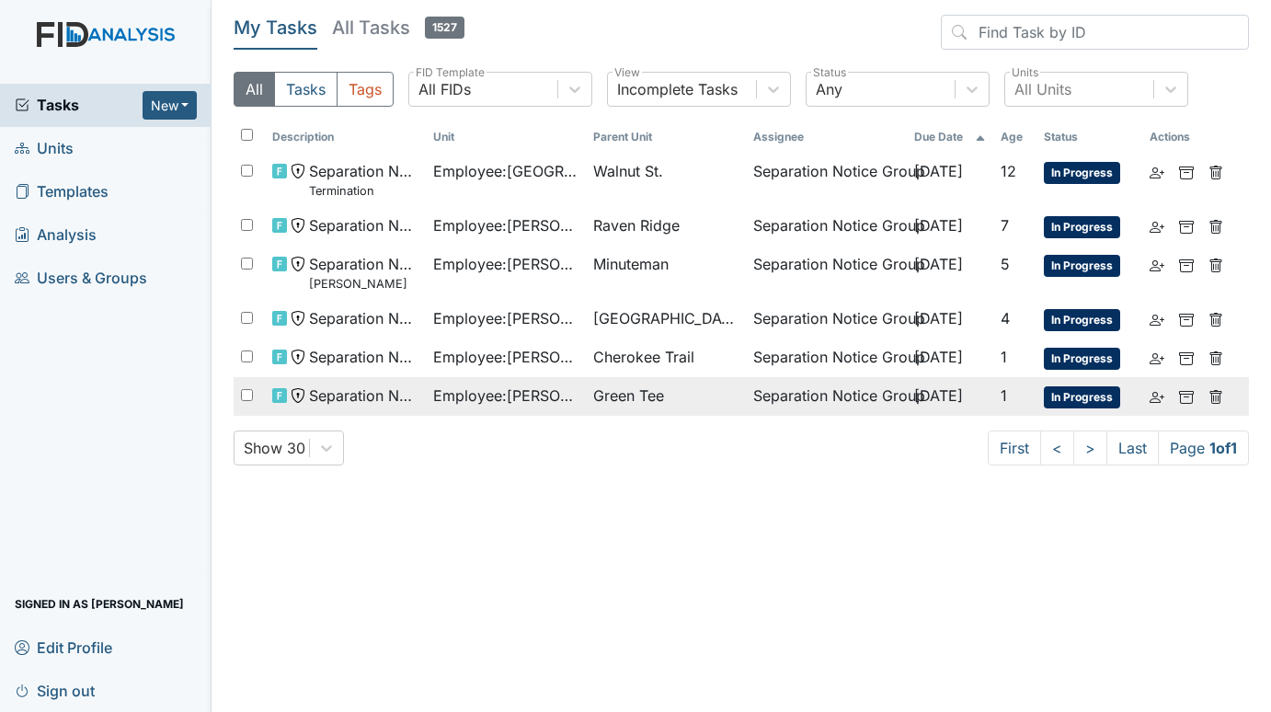
click at [499, 394] on span "Employee : Hyman, Shanity" at bounding box center [505, 395] width 145 height 22
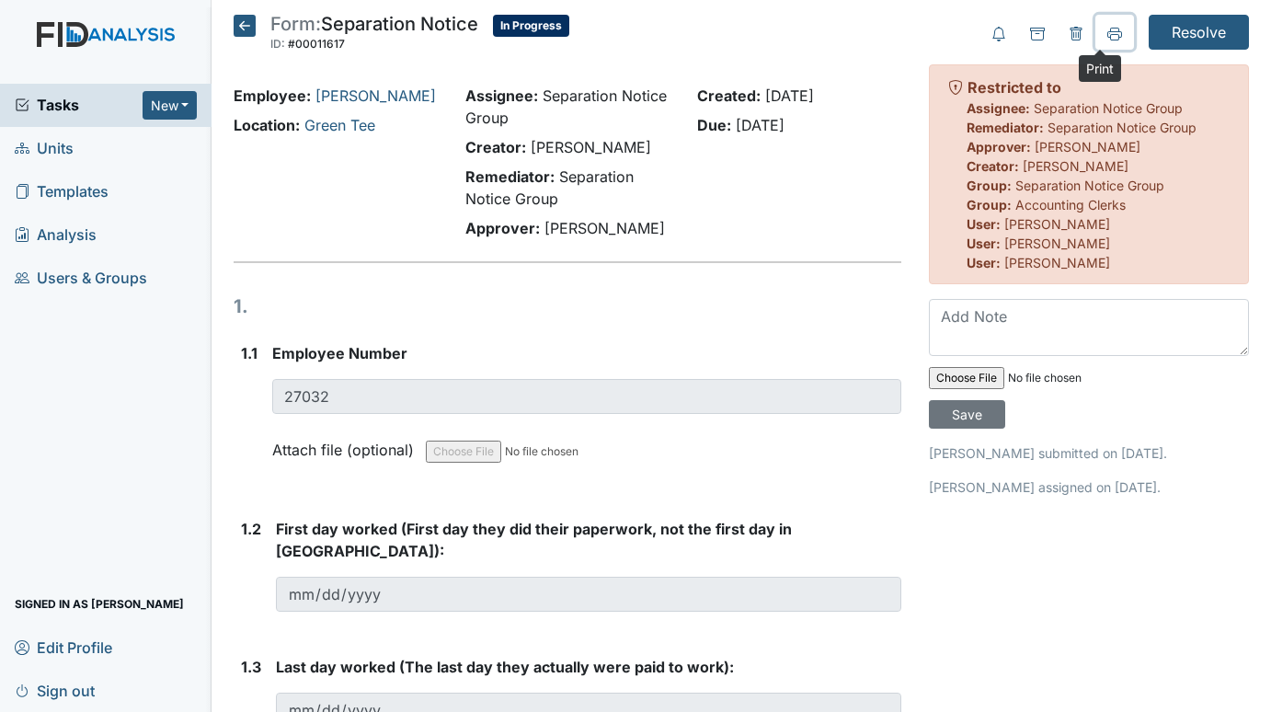
click at [1107, 29] on icon at bounding box center [1114, 34] width 15 height 15
click at [245, 18] on icon at bounding box center [245, 26] width 22 height 22
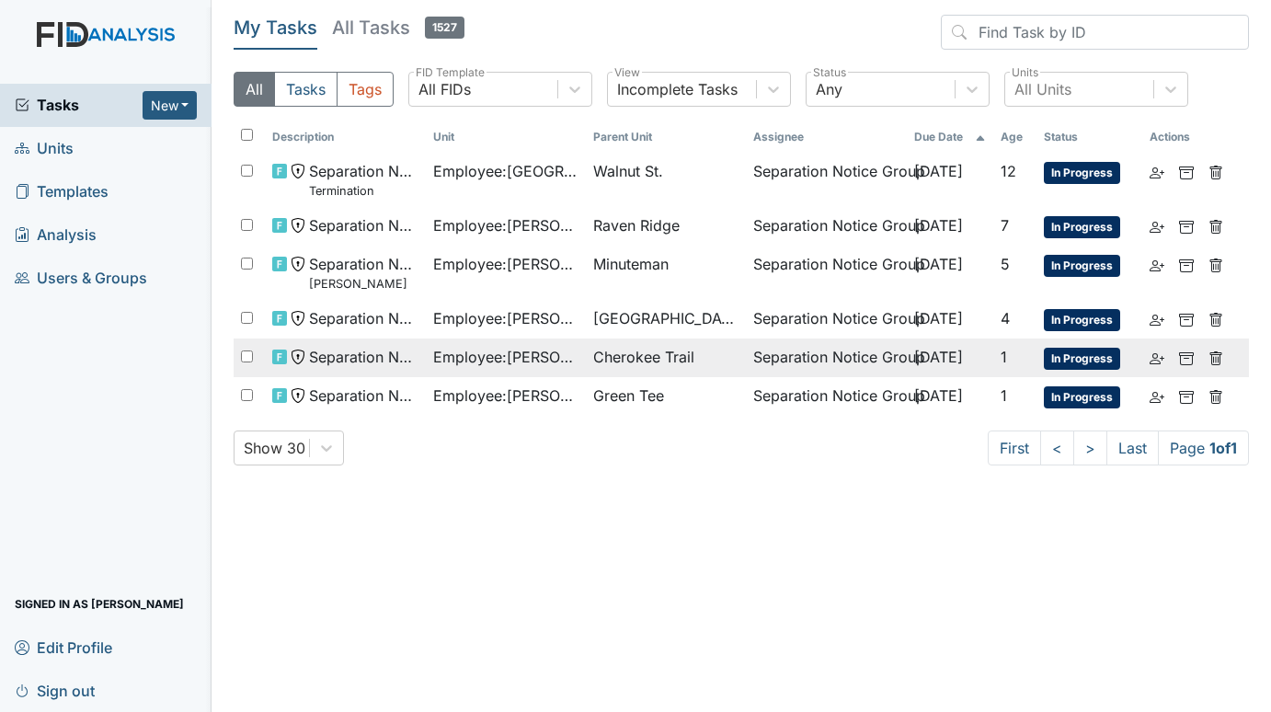
click at [606, 355] on span "Cherokee Trail" at bounding box center [643, 357] width 101 height 22
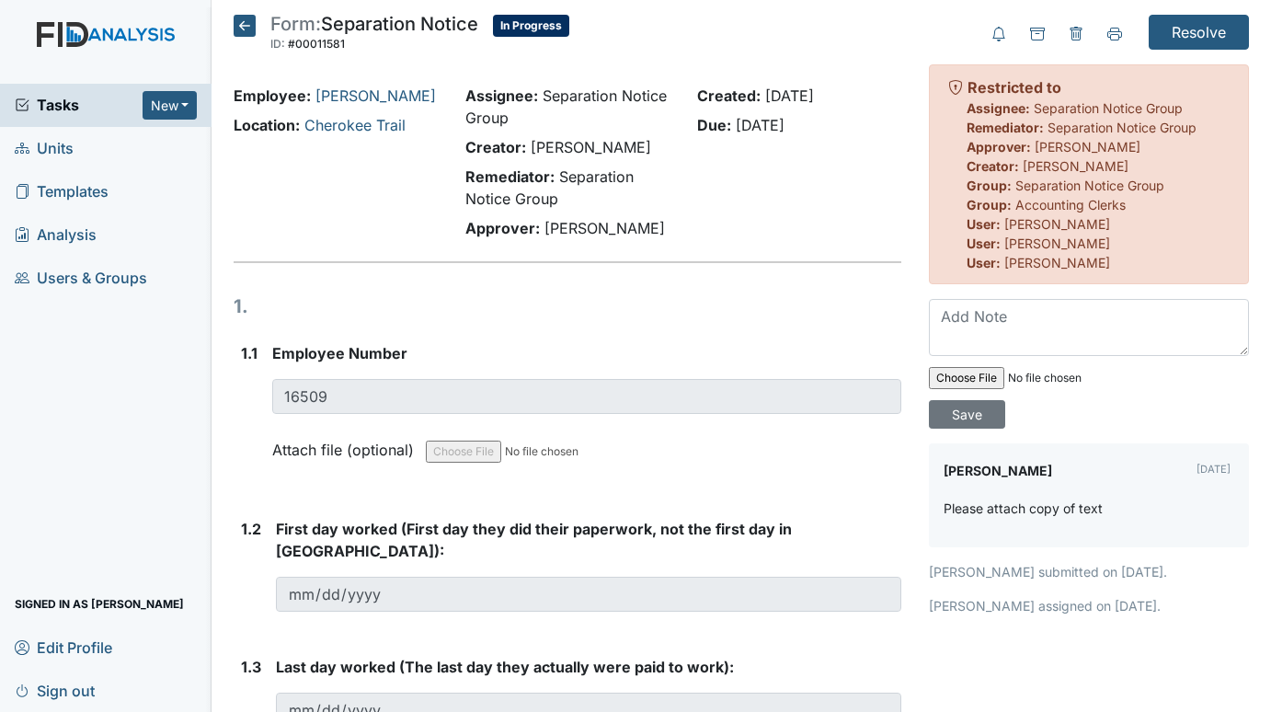
click at [54, 149] on span "Units" at bounding box center [44, 148] width 59 height 29
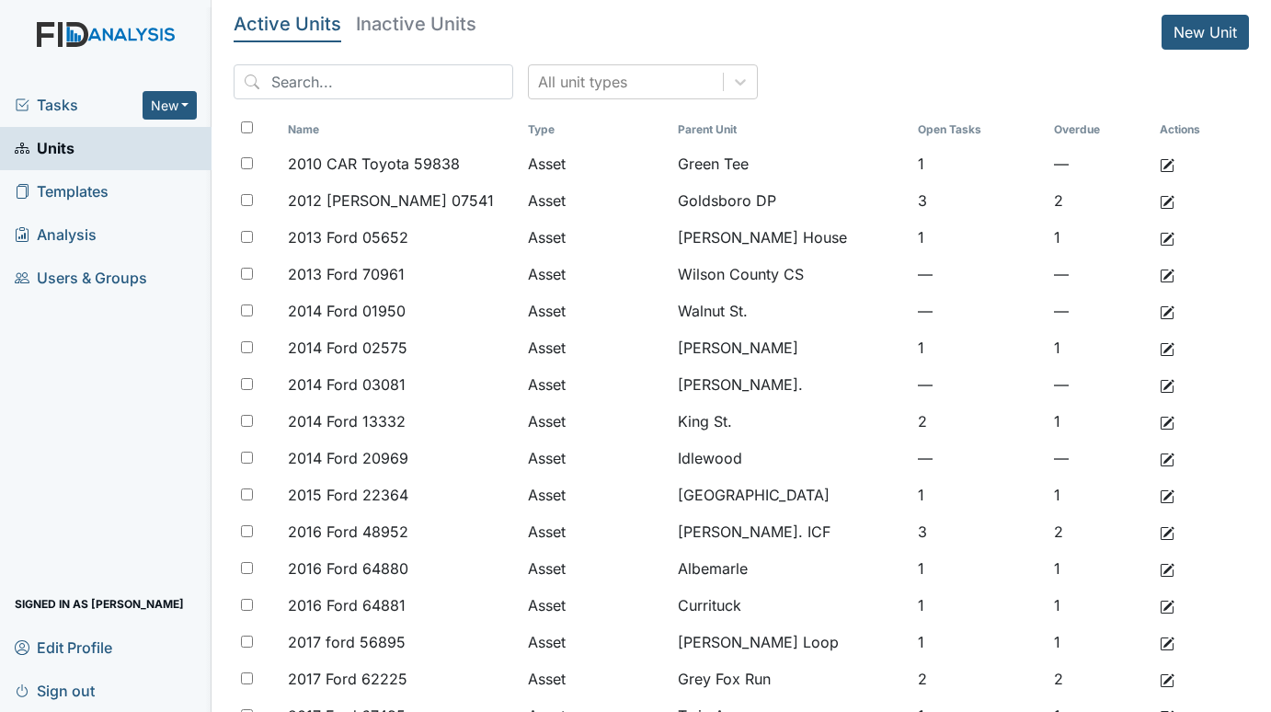
click at [63, 101] on span "Tasks" at bounding box center [79, 105] width 128 height 22
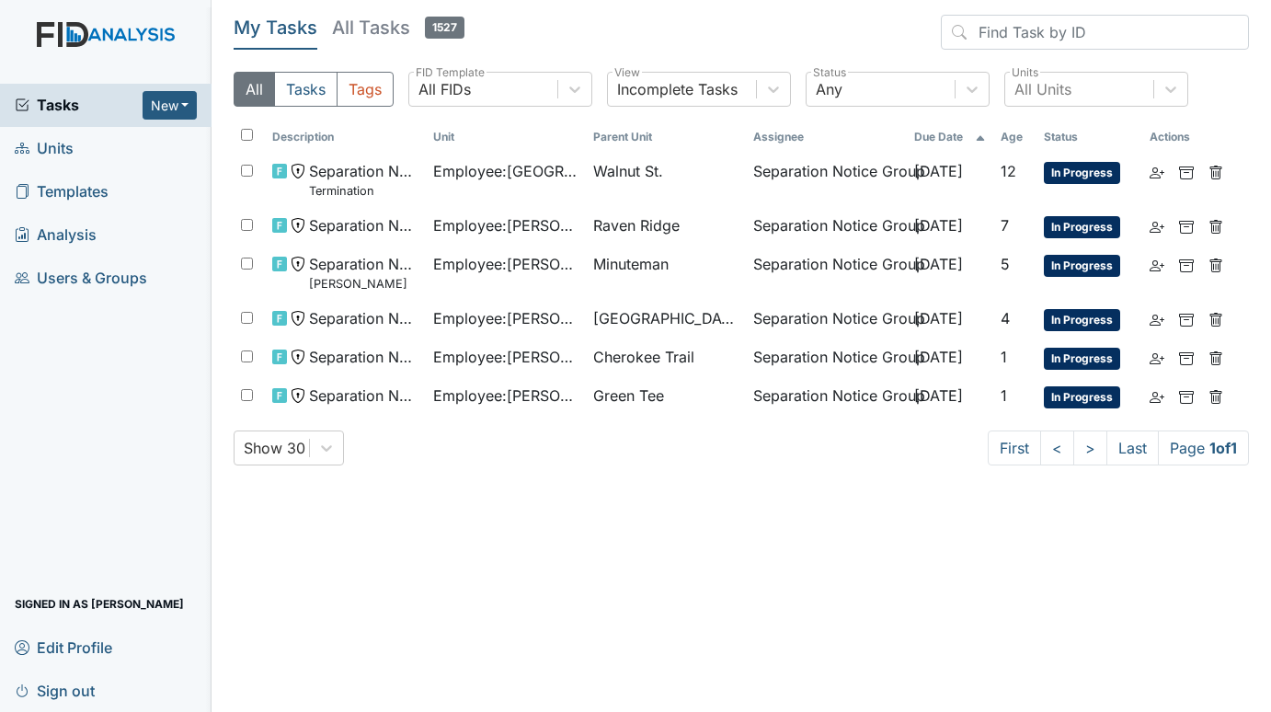
click at [39, 145] on span "Units" at bounding box center [44, 148] width 59 height 29
